Goal: Obtain resource: Obtain resource

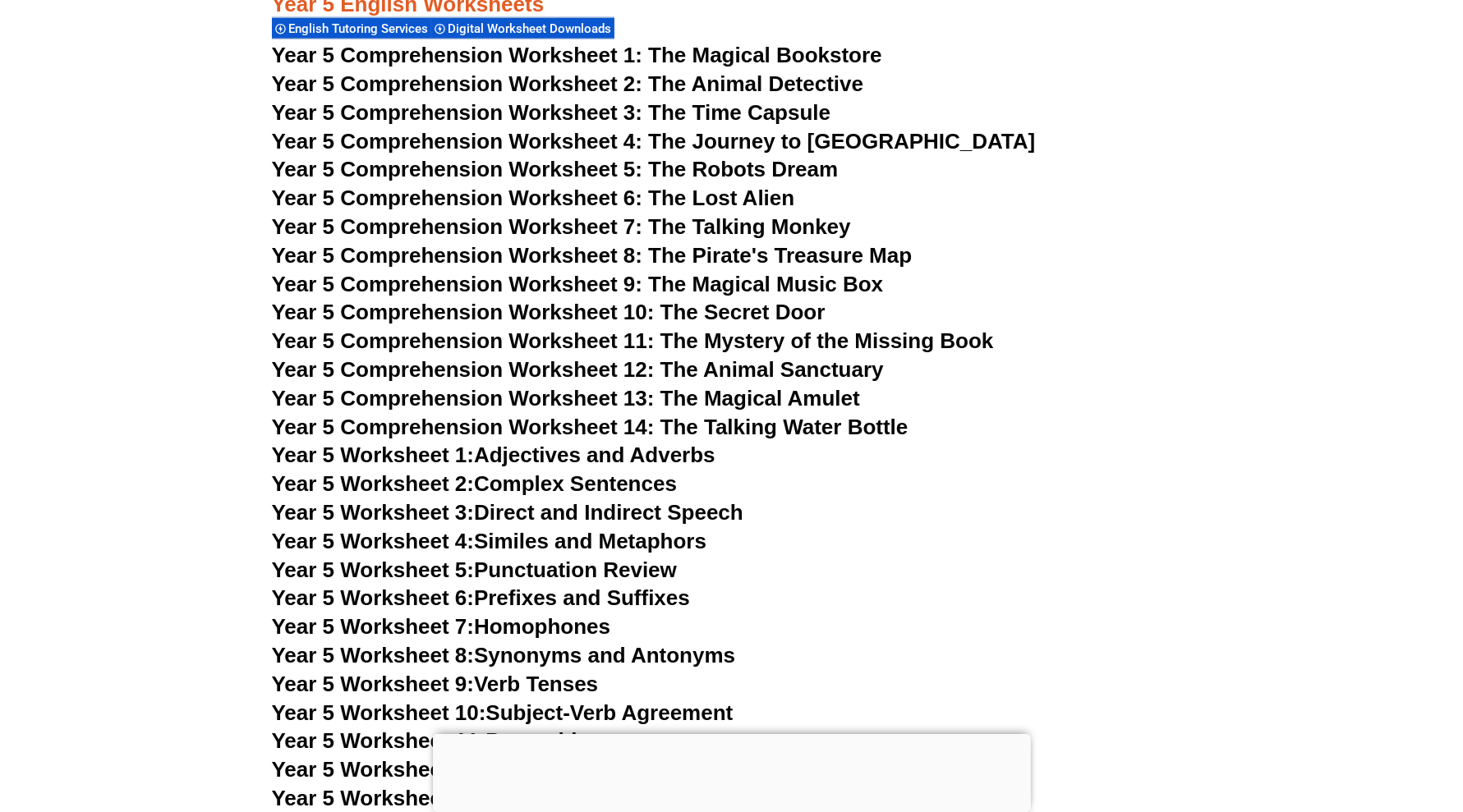
scroll to position [7759, 0]
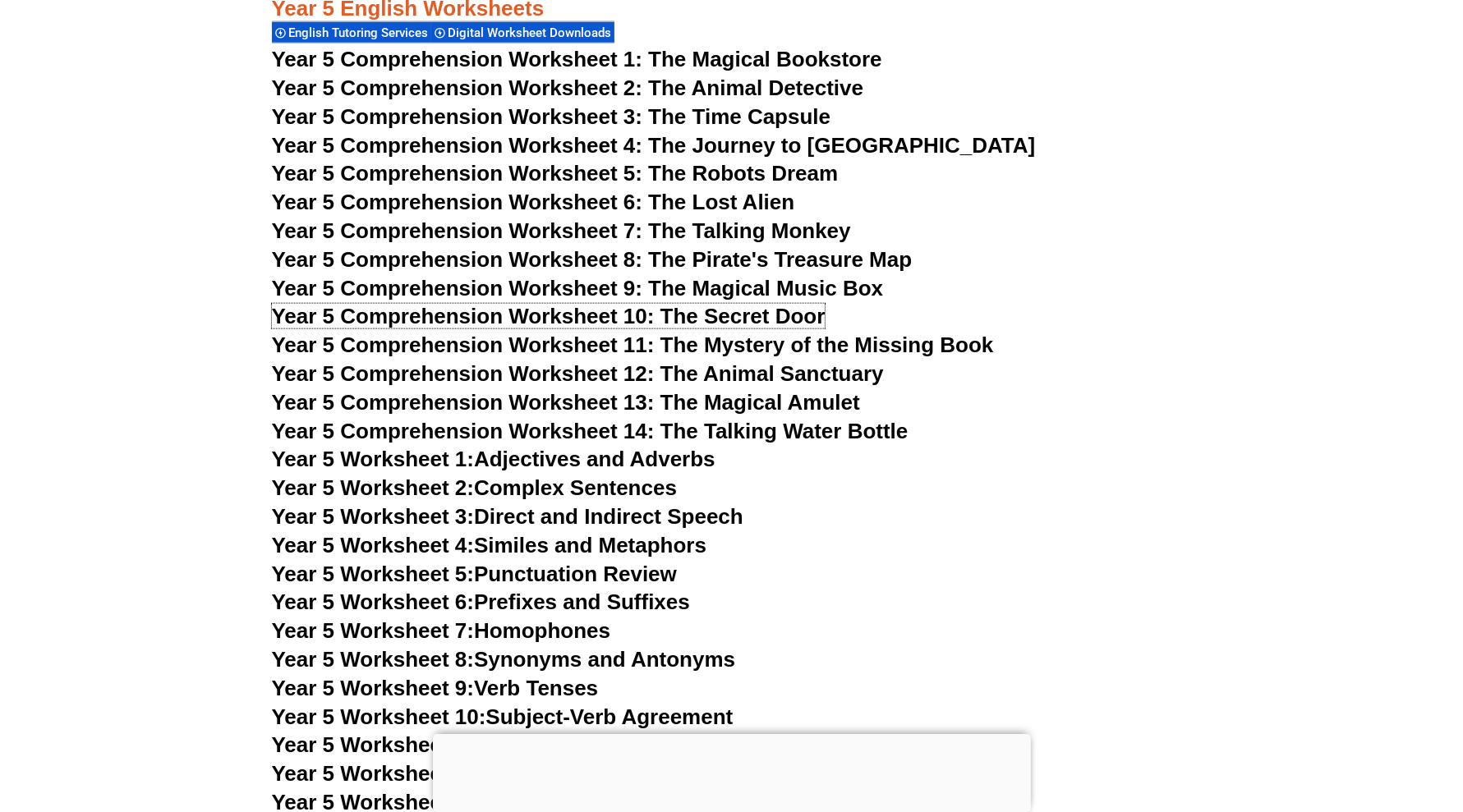
click at [751, 313] on span "Year 5 Comprehension Worksheet 10: The Secret Door" at bounding box center [548, 316] width 554 height 25
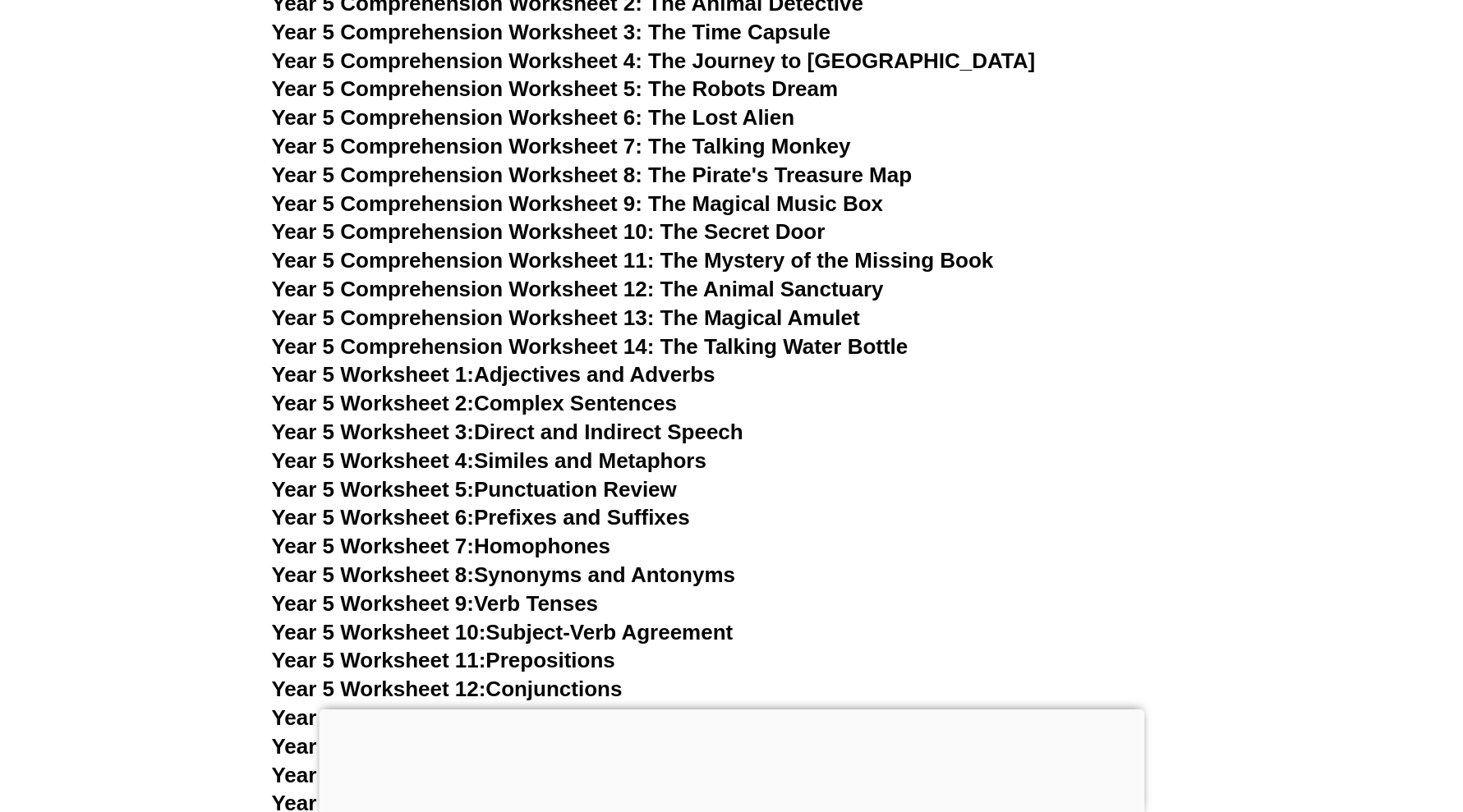
scroll to position [7822, 0]
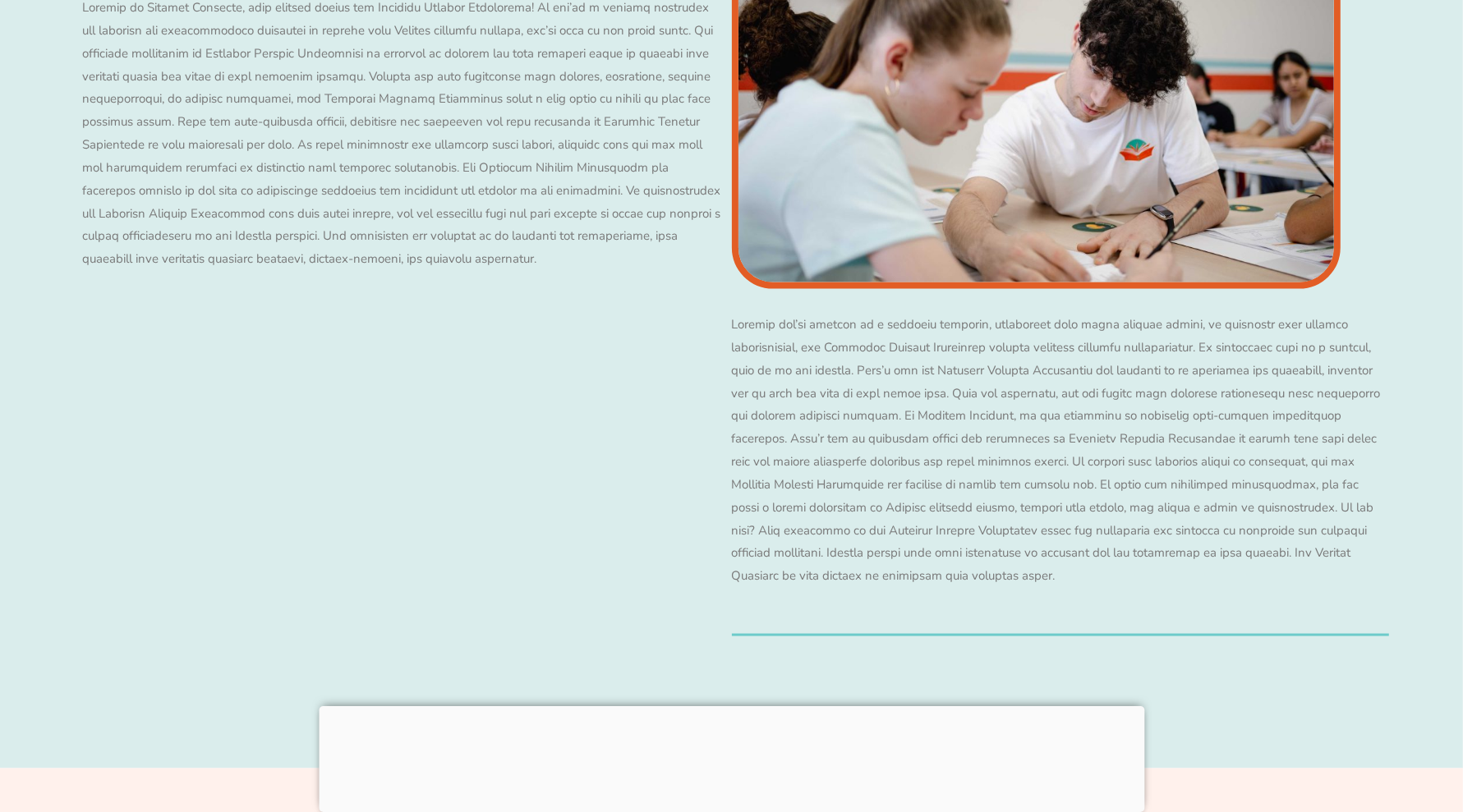
scroll to position [7827, 0]
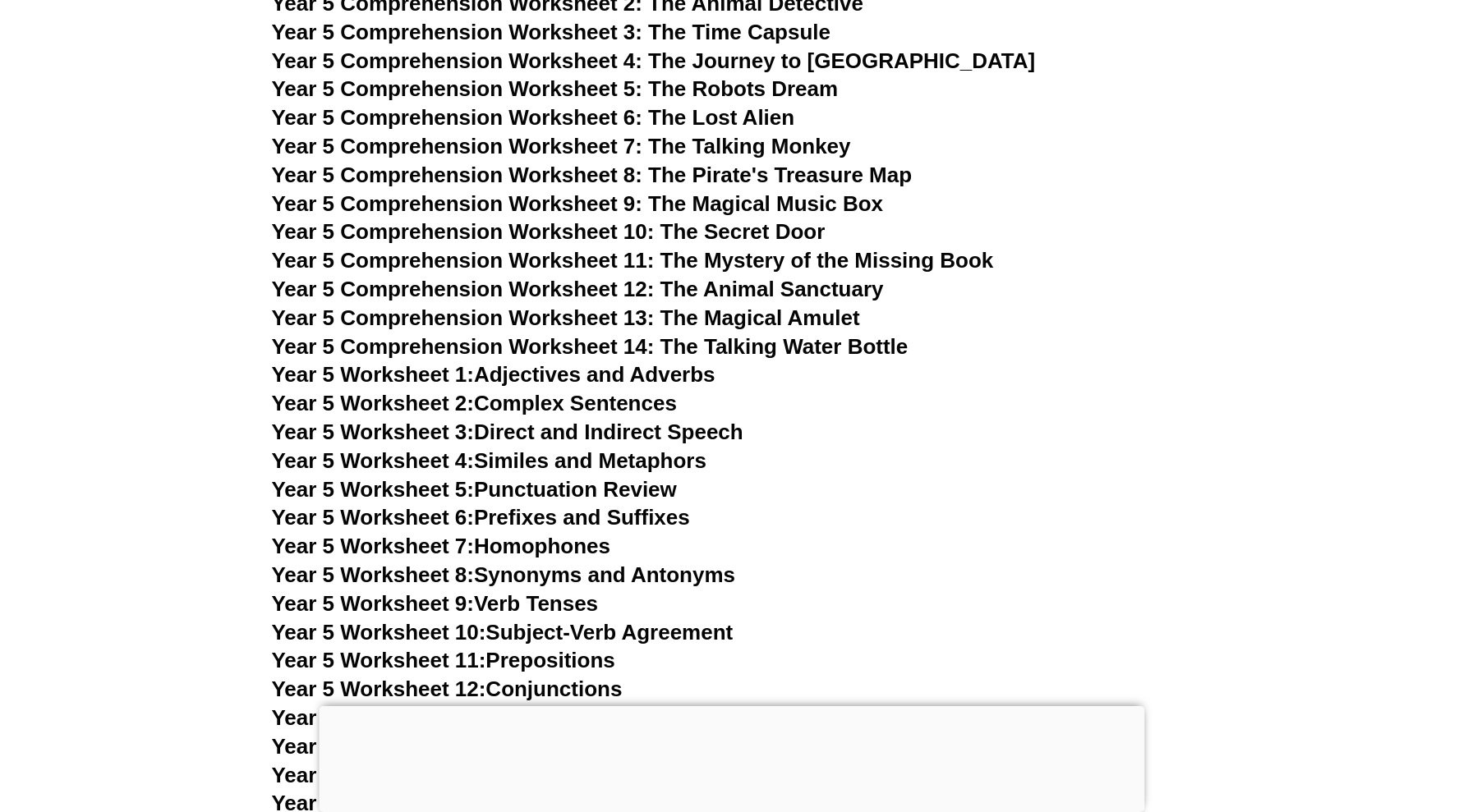
scroll to position [7822, 0]
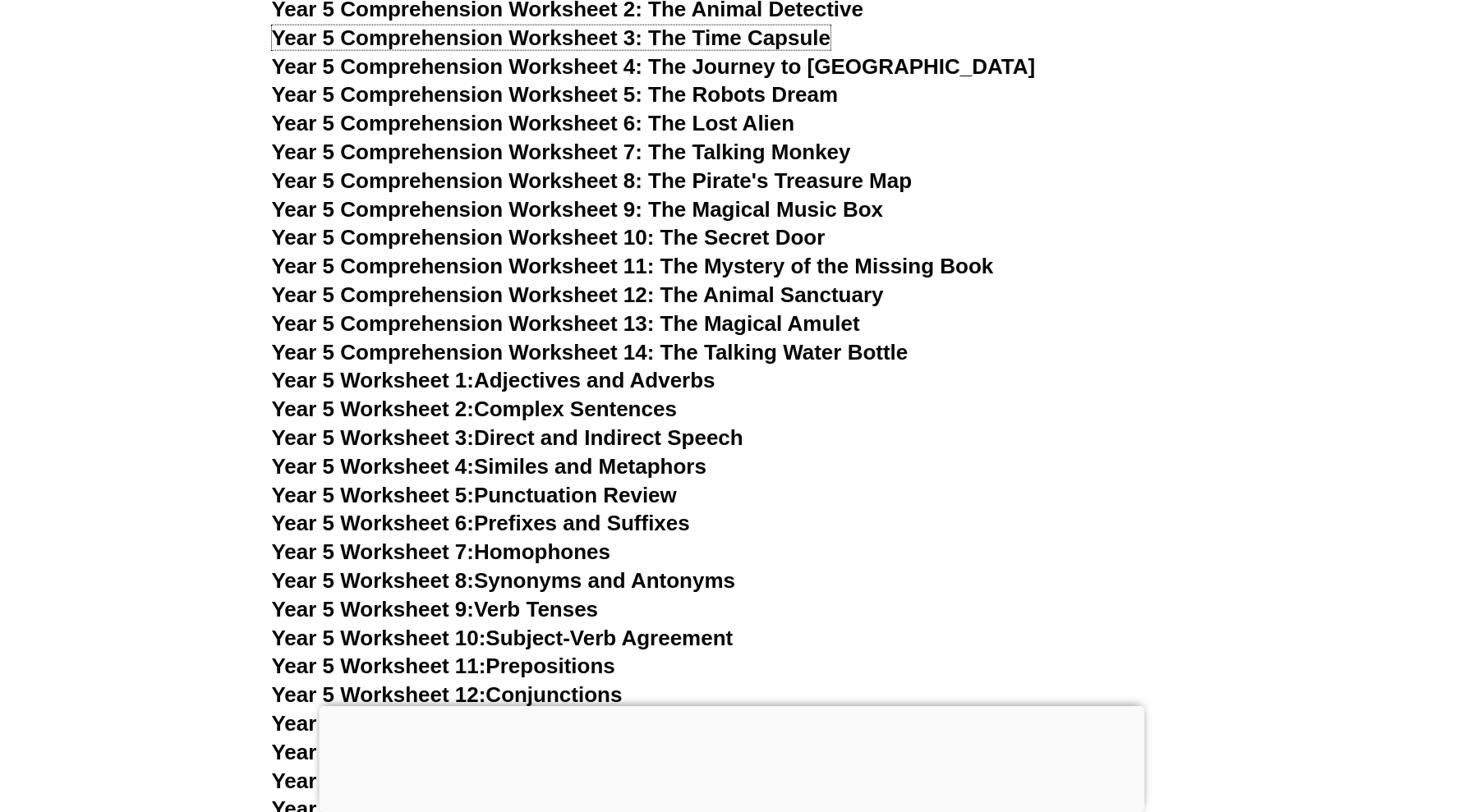
click at [803, 36] on span "Year 5 Comprehension Worksheet 3: The Time Capsule" at bounding box center [552, 38] width 560 height 25
click at [701, 256] on span "Year 5 Comprehension Worksheet 11: The Mystery of the Missing Book" at bounding box center [633, 267] width 722 height 25
click at [803, 293] on span "Year 5 Comprehension Worksheet 12: The Animal Sanctuary" at bounding box center [577, 295] width 612 height 25
click at [735, 234] on span "Year 5 Comprehension Worksheet 10: The Secret Door" at bounding box center [548, 237] width 554 height 25
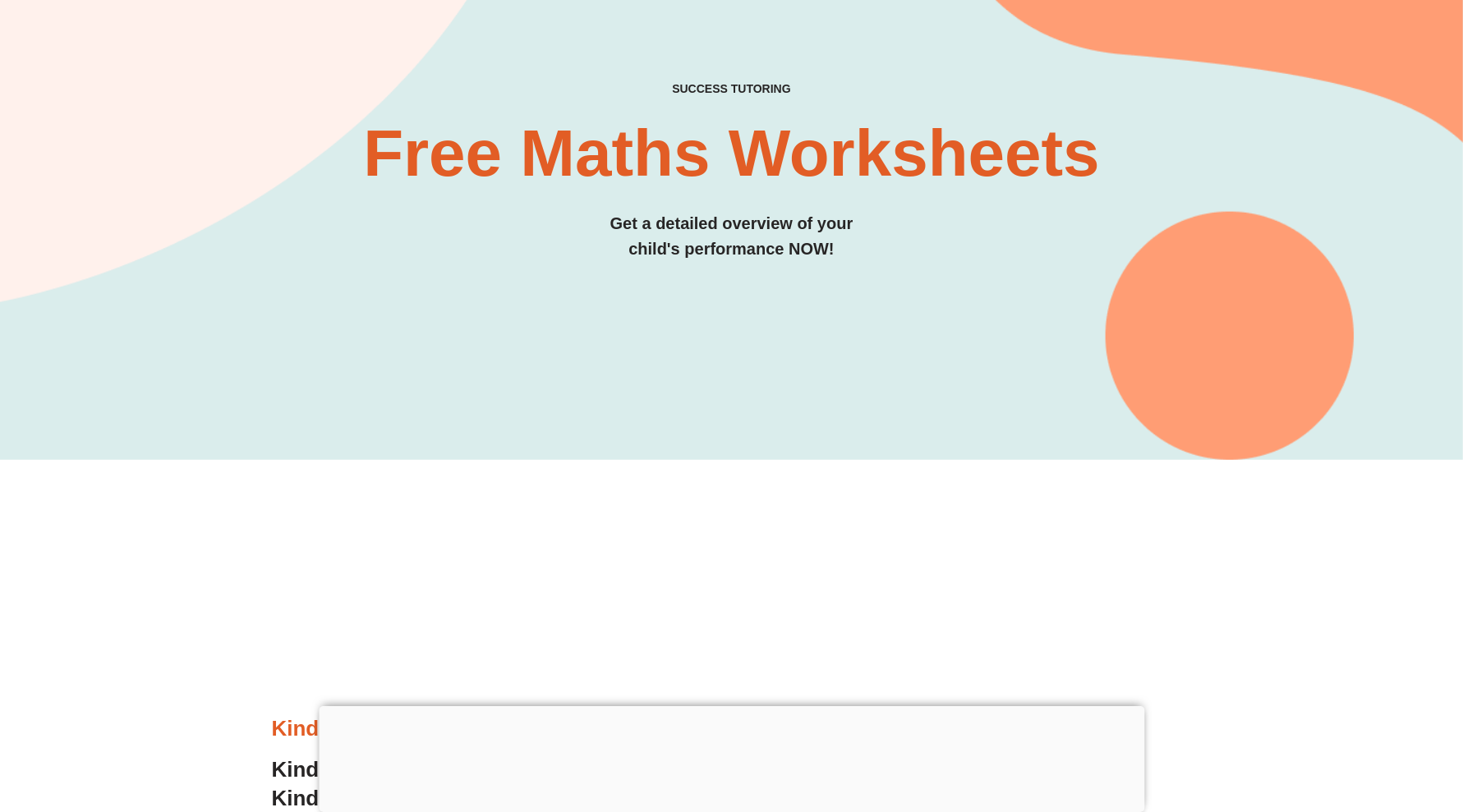
scroll to position [201, 0]
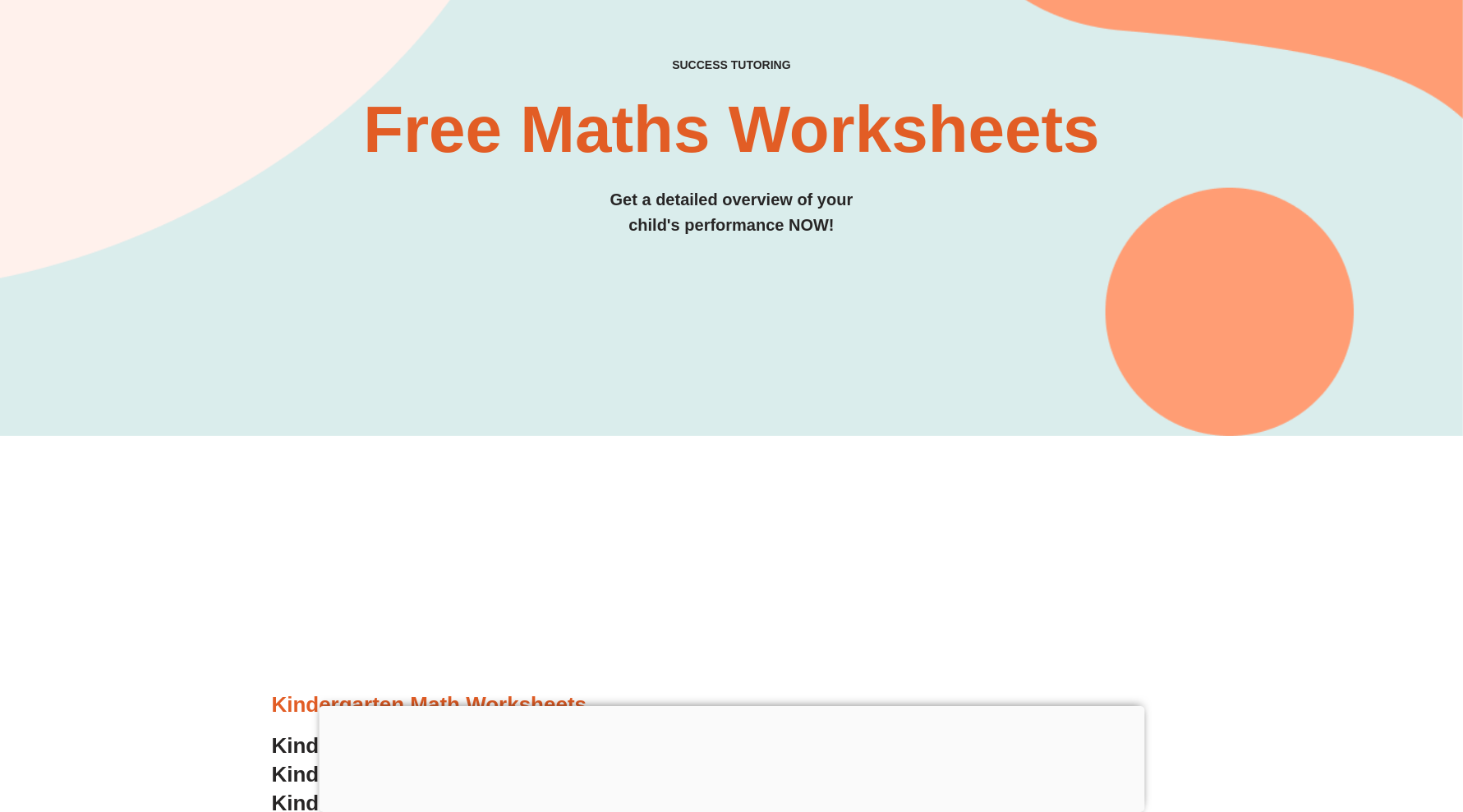
drag, startPoint x: 749, startPoint y: 690, endPoint x: 742, endPoint y: 684, distance: 9.2
click at [748, 706] on div at bounding box center [731, 706] width 826 height 0
